Goal: Task Accomplishment & Management: Use online tool/utility

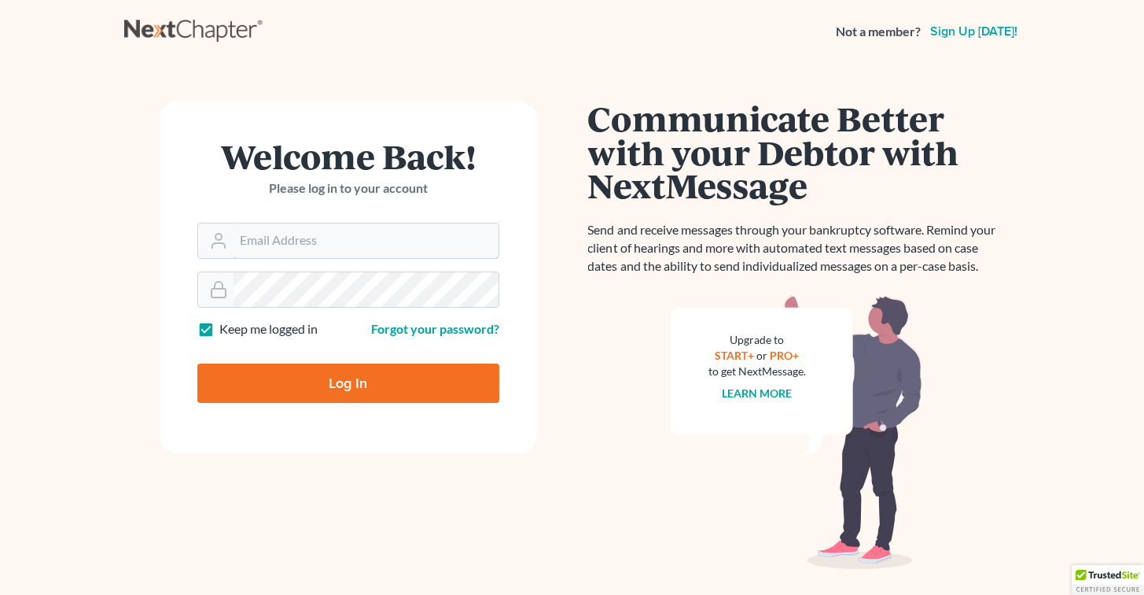
type input "[PERSON_NAME][EMAIL_ADDRESS][DOMAIN_NAME]"
click at [323, 380] on input "Log In" at bounding box center [348, 382] width 302 height 39
type input "Thinking..."
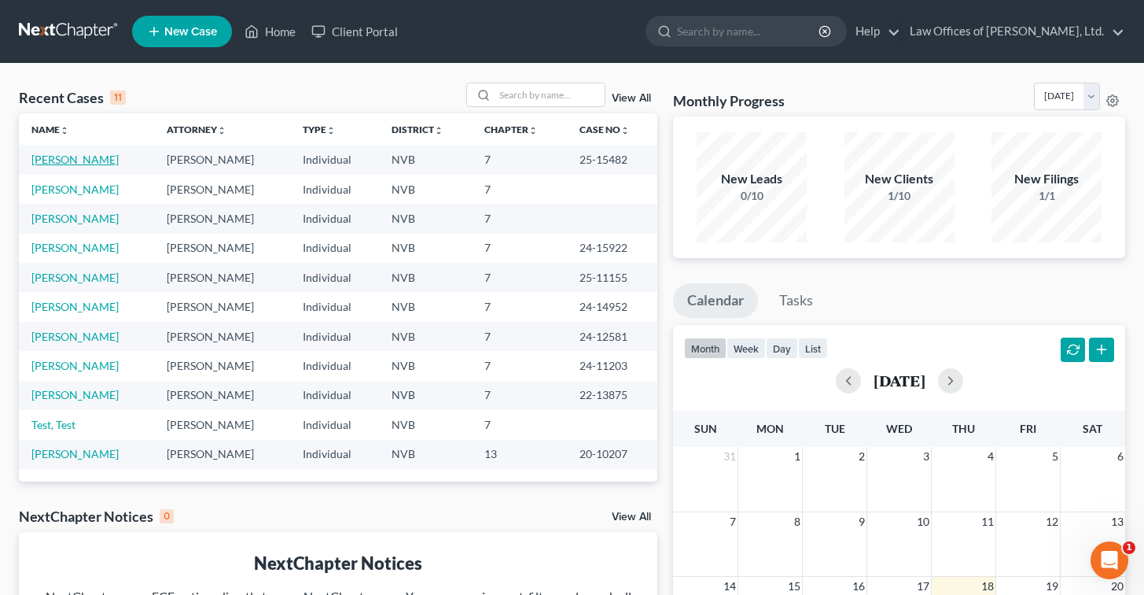
click at [89, 156] on link "[PERSON_NAME]" at bounding box center [74, 159] width 87 height 13
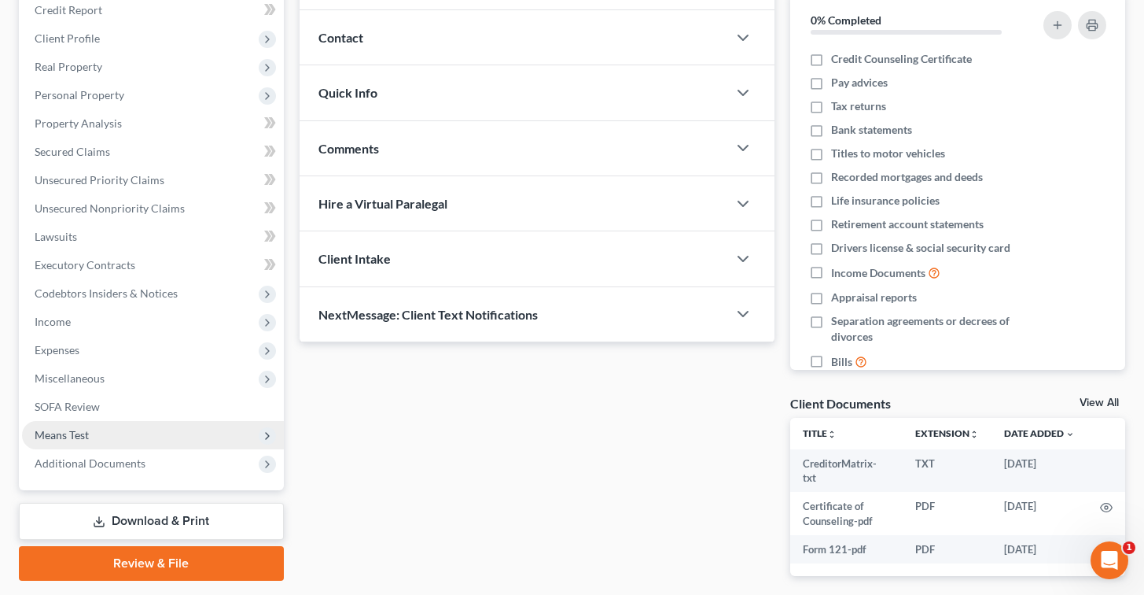
scroll to position [261, 0]
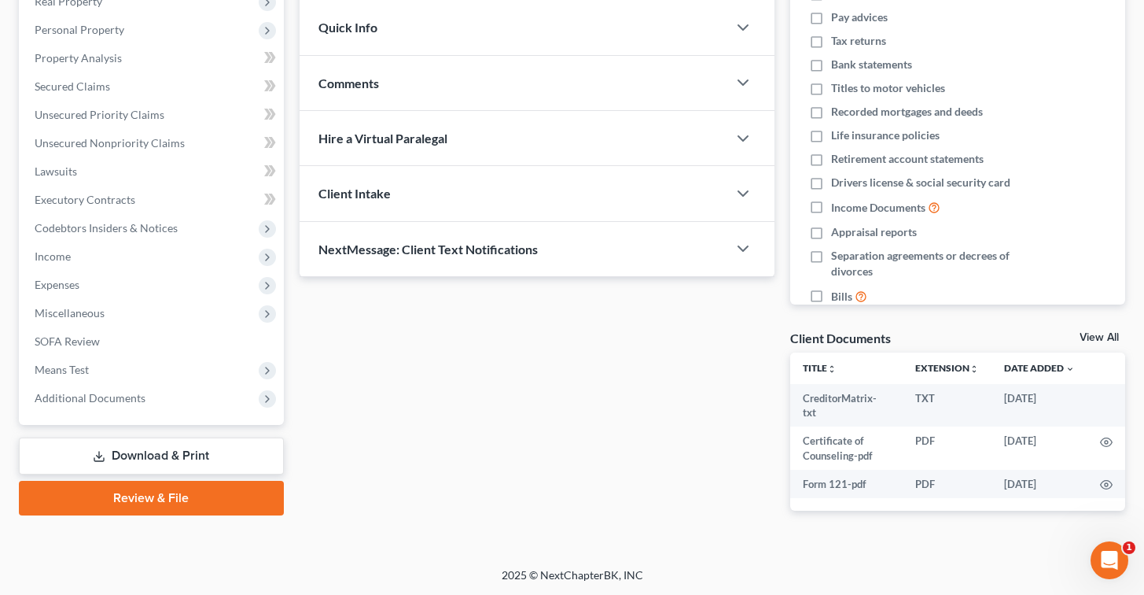
click at [199, 496] on link "Review & File" at bounding box center [151, 498] width 265 height 35
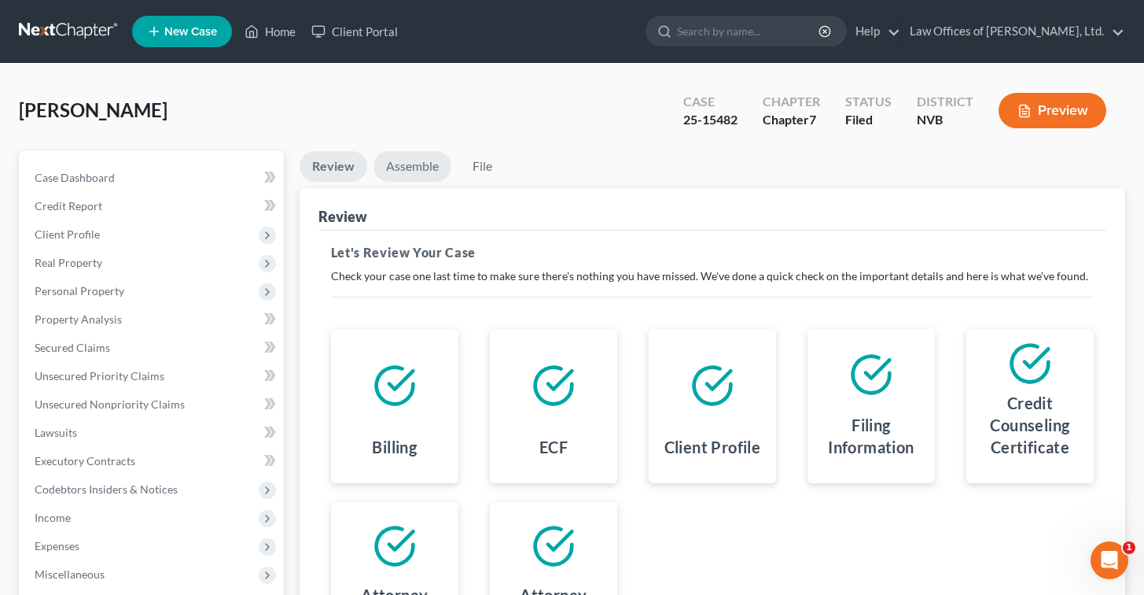
click at [418, 164] on link "Assemble" at bounding box center [413, 166] width 78 height 31
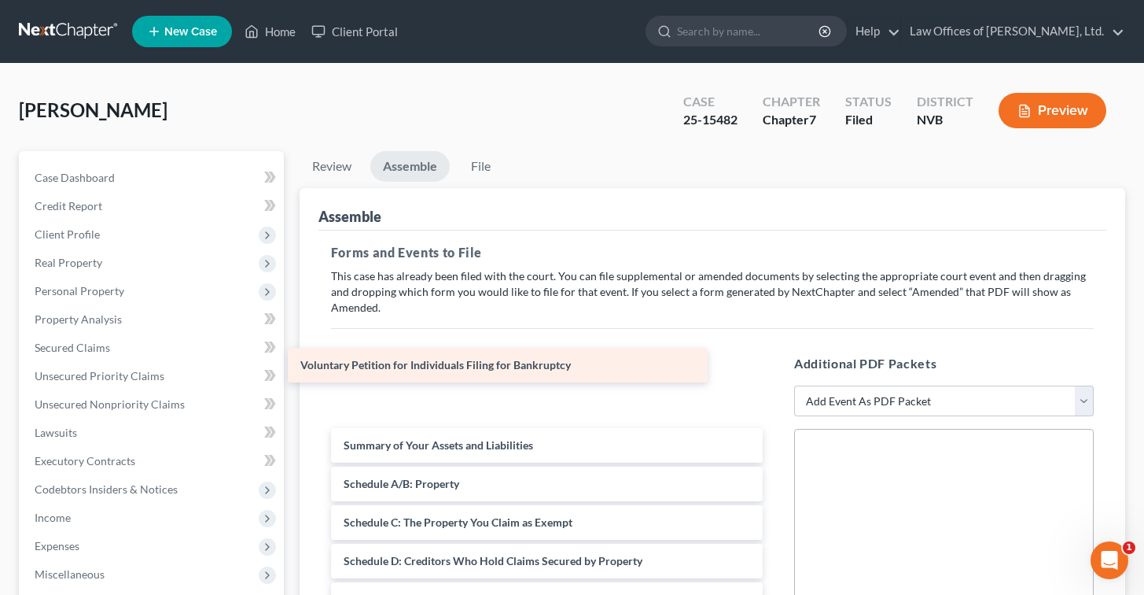
drag, startPoint x: 418, startPoint y: 389, endPoint x: 365, endPoint y: 361, distance: 60.5
